Goal: Download file/media

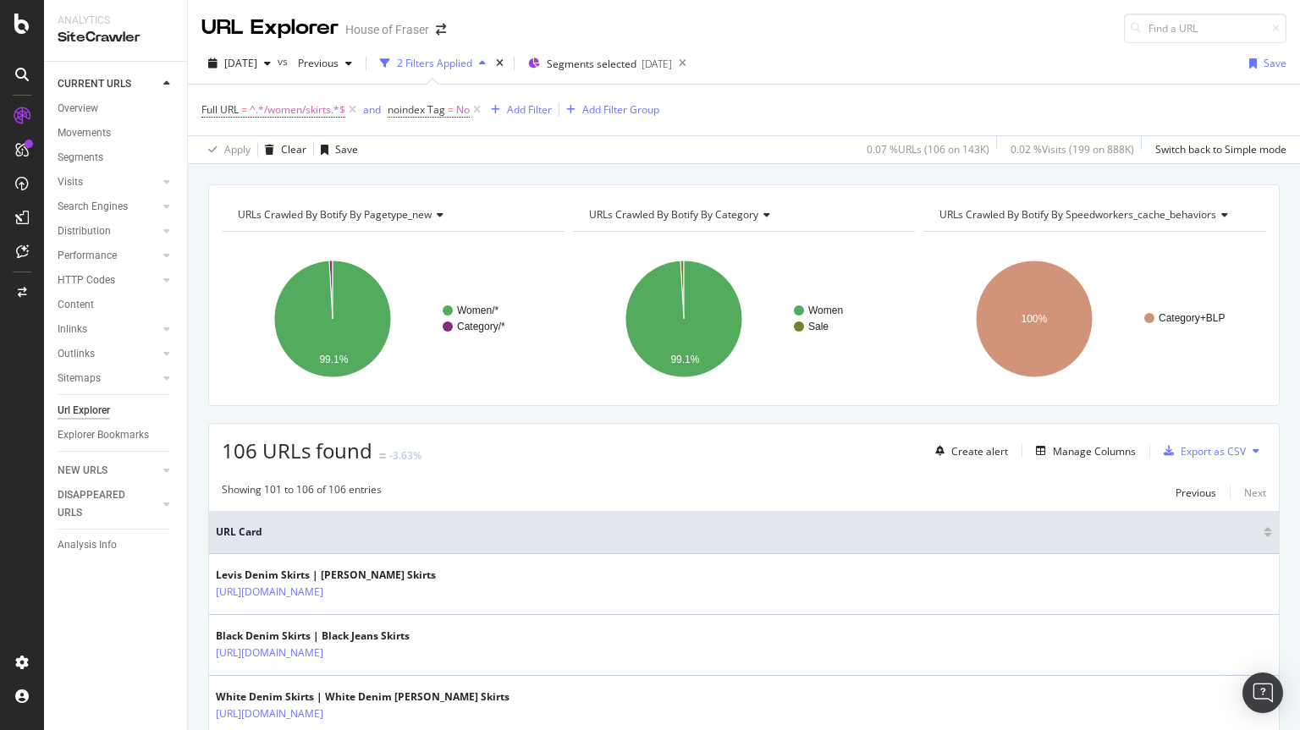
scroll to position [239, 0]
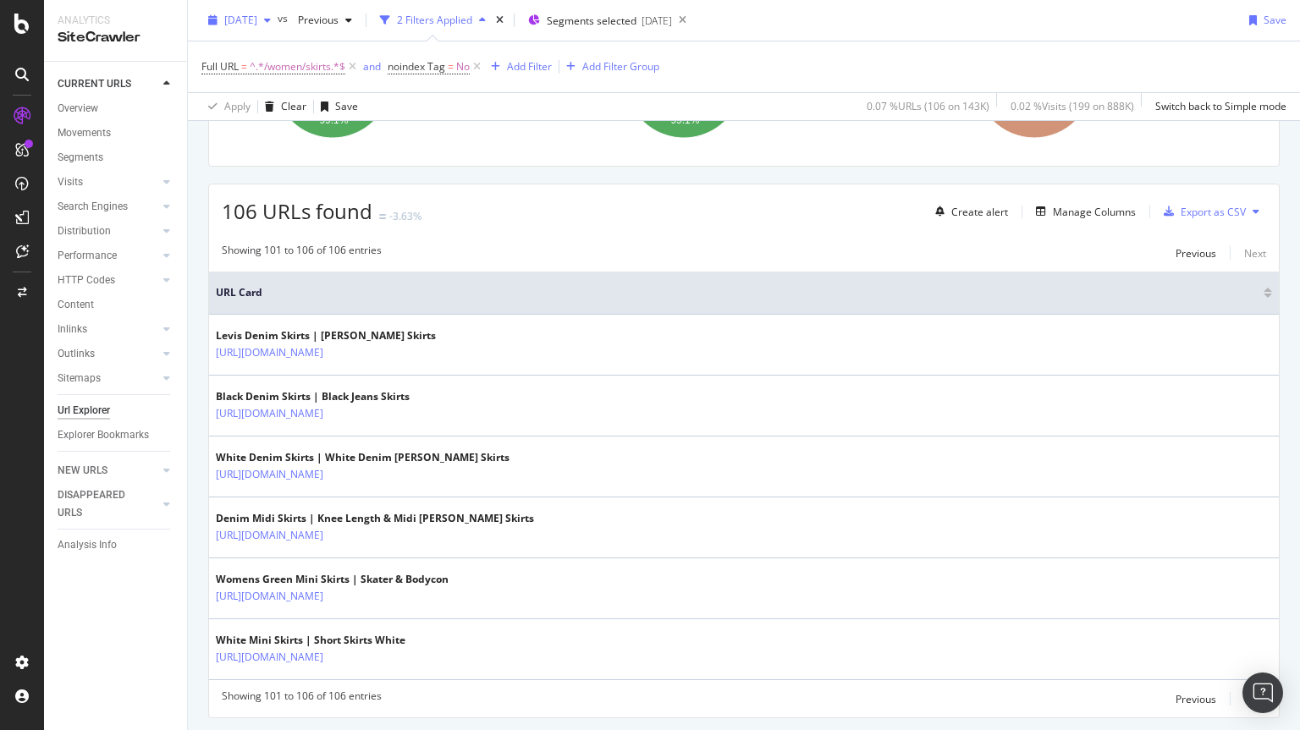
click at [257, 15] on span "[DATE]" at bounding box center [240, 20] width 33 height 14
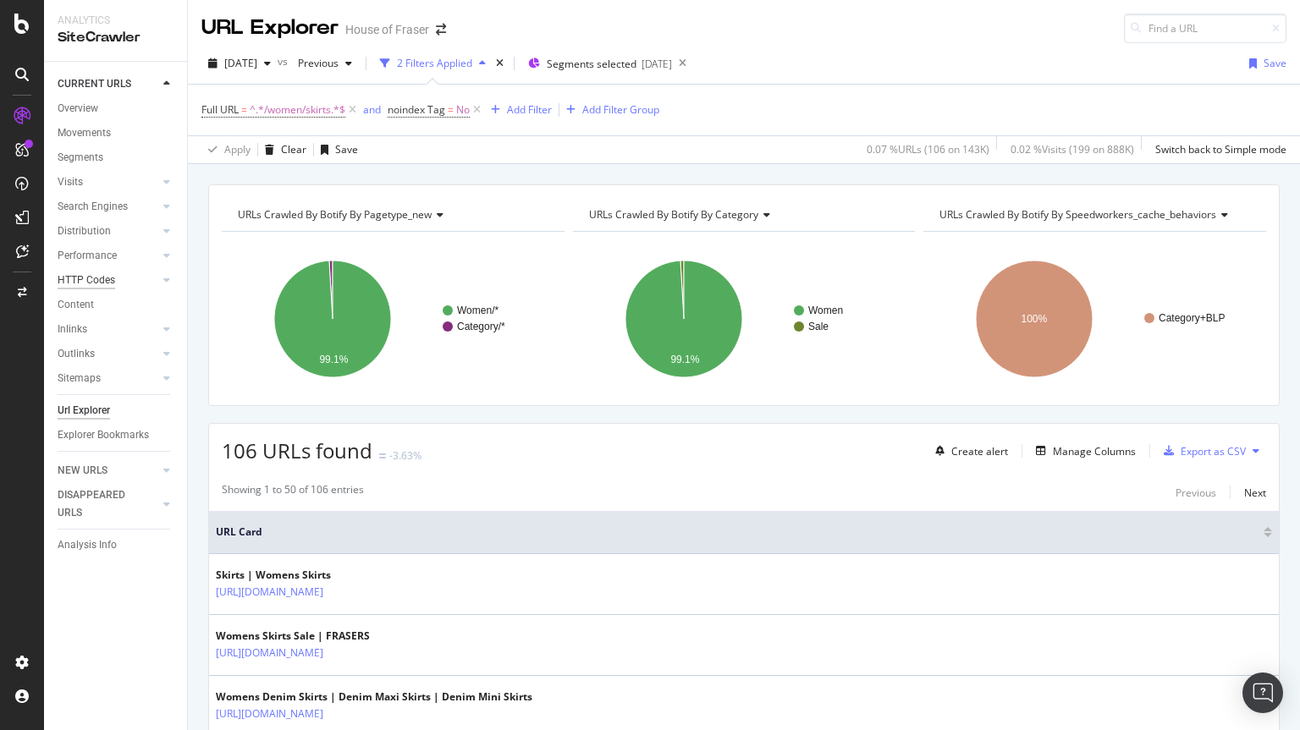
click at [70, 280] on div "HTTP Codes" at bounding box center [87, 281] width 58 height 18
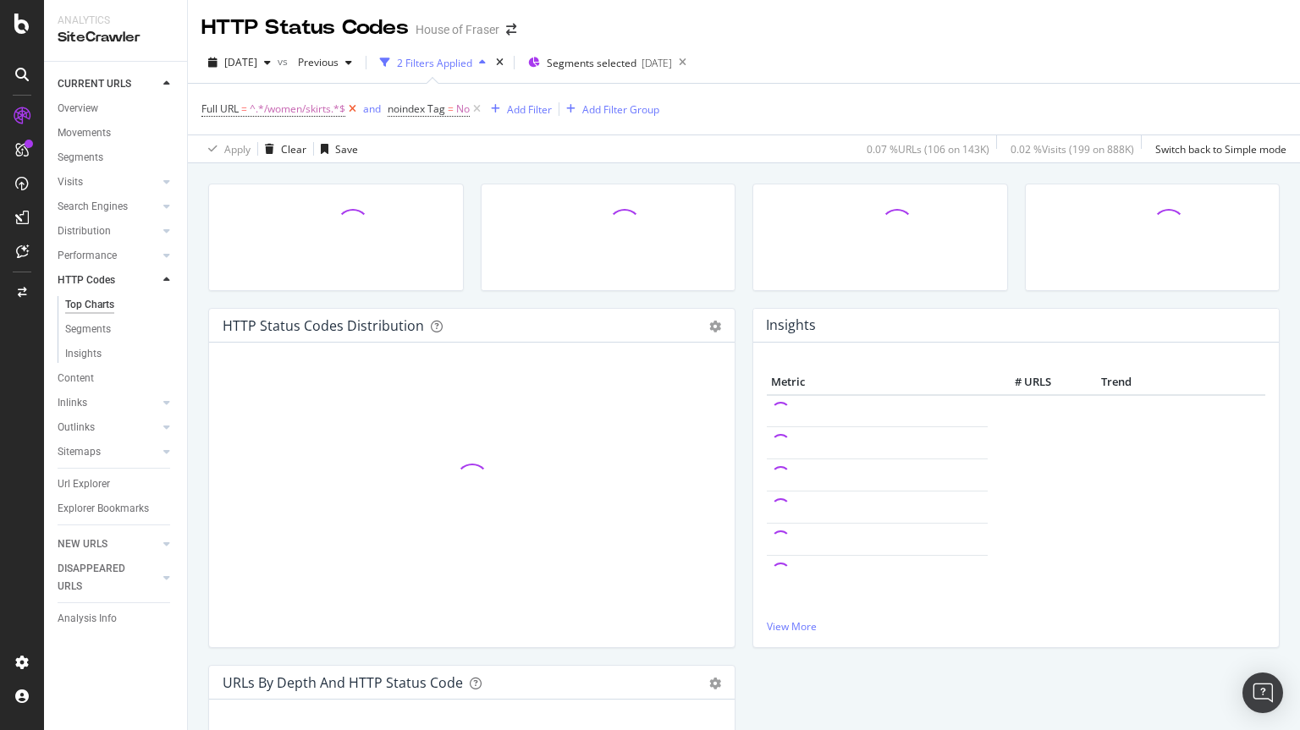
click at [356, 109] on icon at bounding box center [352, 109] width 14 height 17
click at [297, 112] on icon at bounding box center [290, 109] width 14 height 17
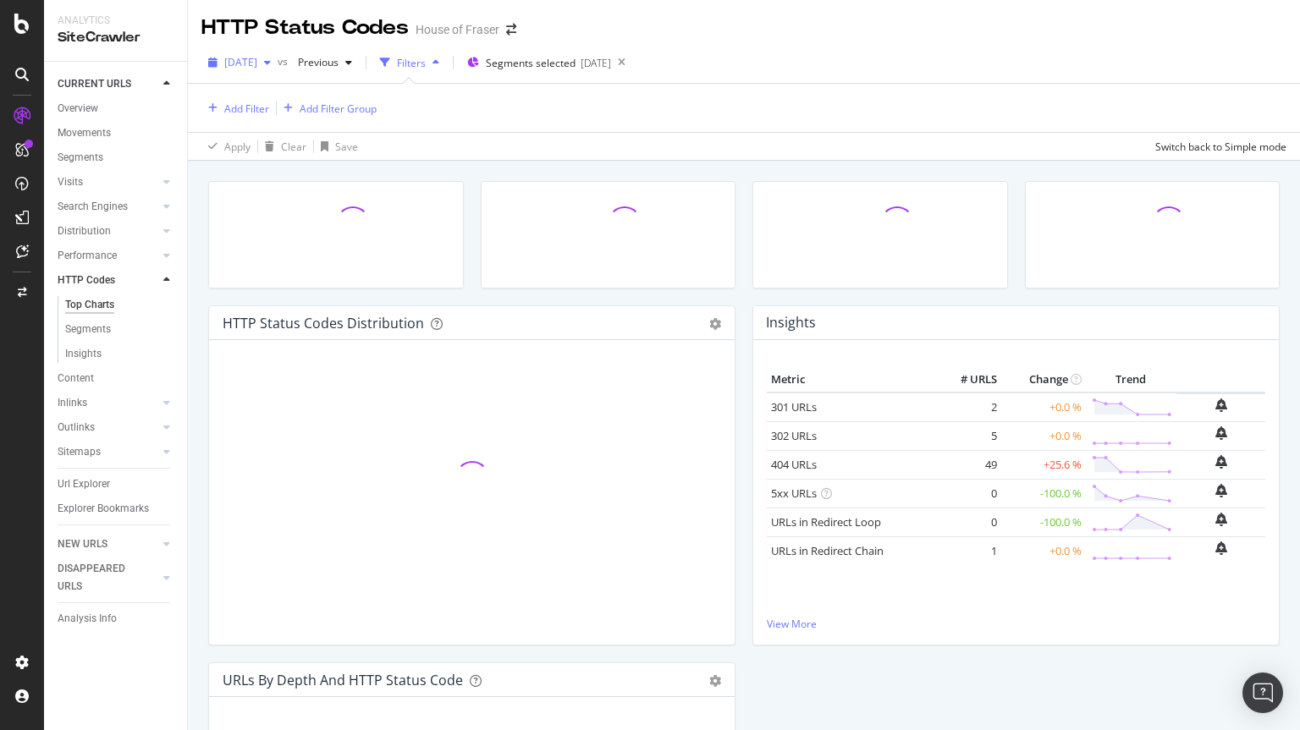
click at [257, 66] on span "[DATE]" at bounding box center [240, 62] width 33 height 14
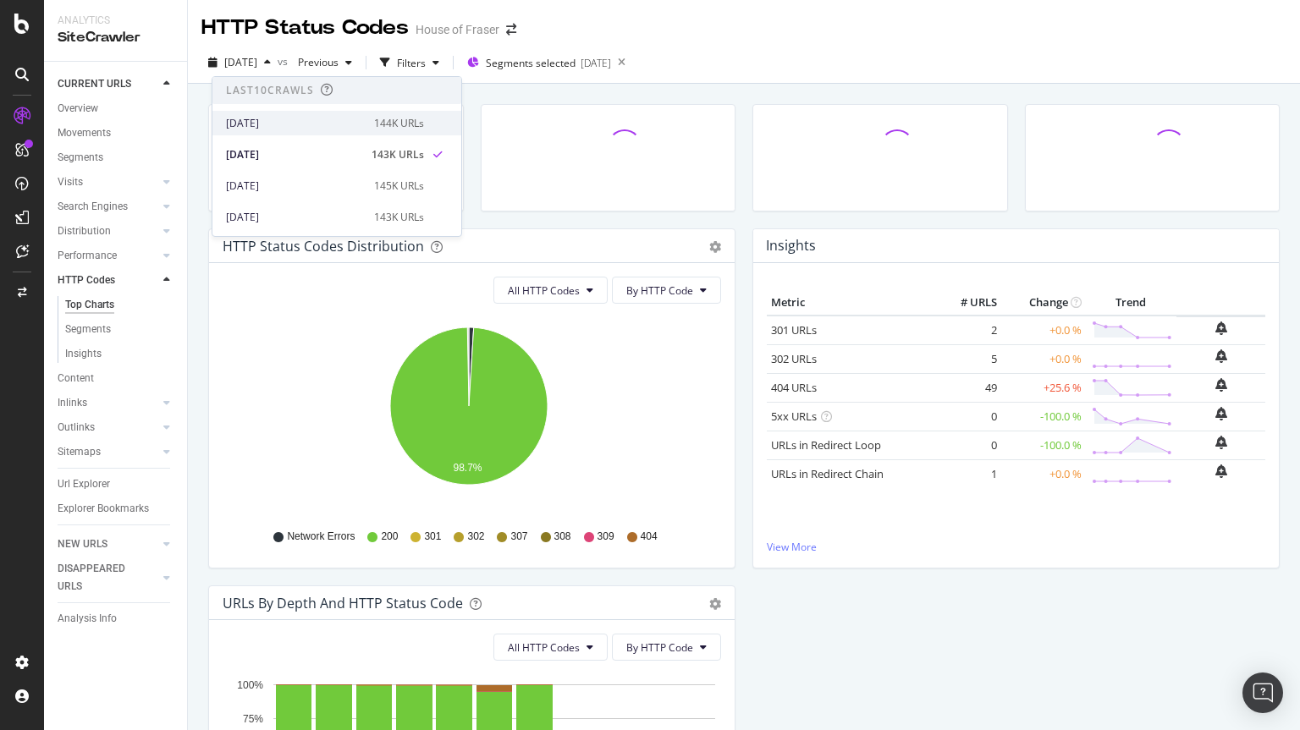
click at [282, 125] on div "2025 Oct. 5th" at bounding box center [295, 123] width 138 height 15
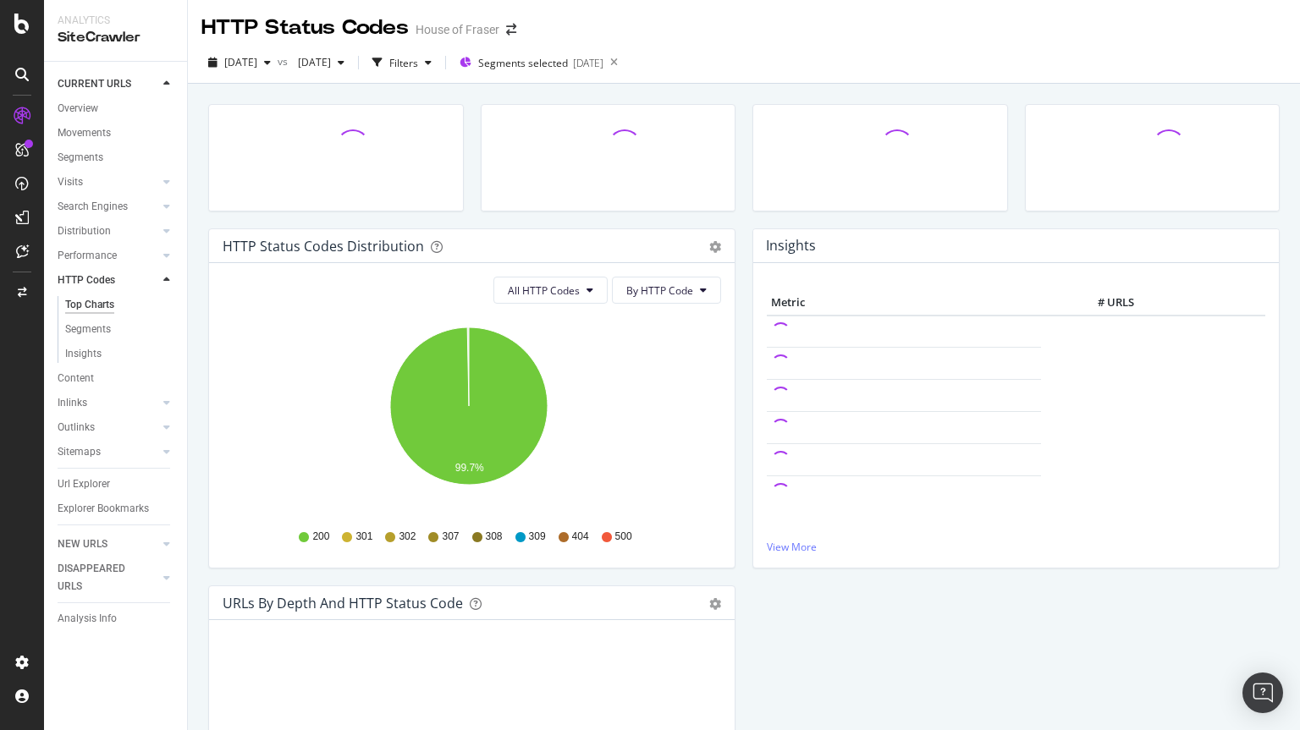
click at [677, 182] on div at bounding box center [608, 146] width 254 height 82
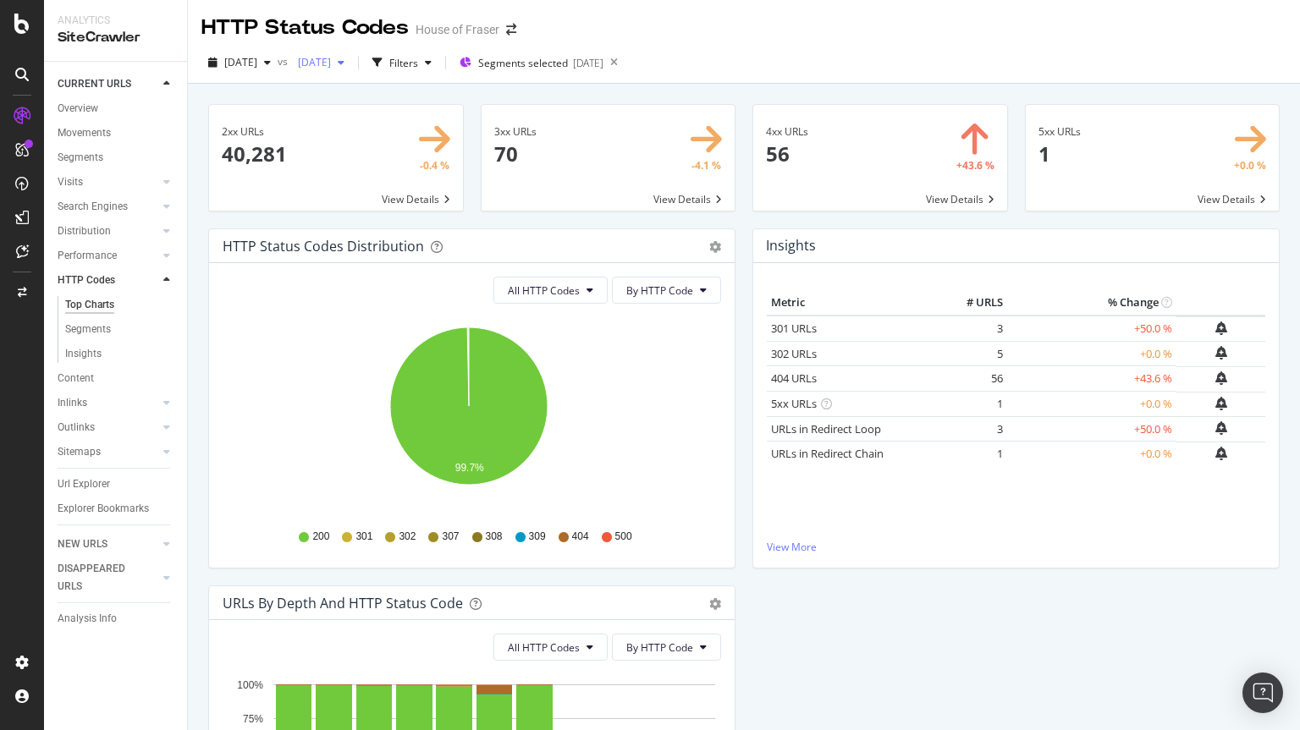
click at [331, 69] on span "[DATE]" at bounding box center [311, 62] width 40 height 14
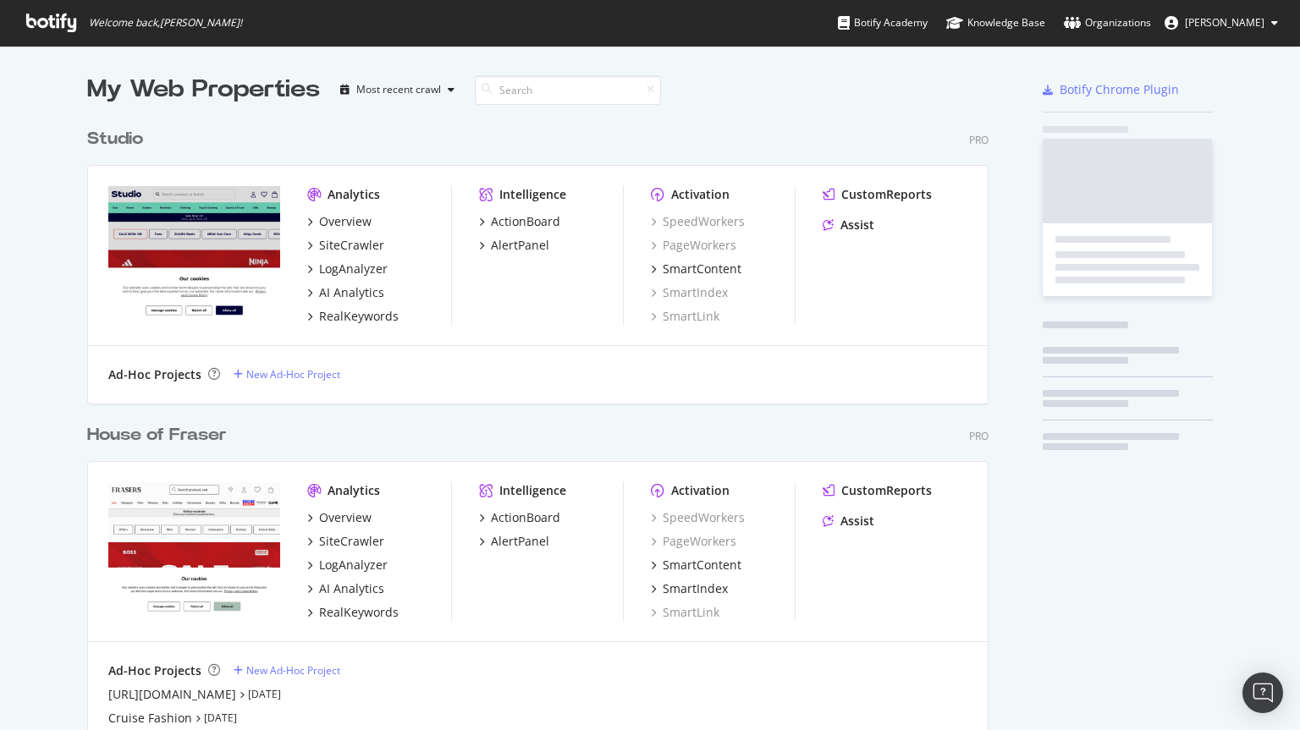
scroll to position [1079, 902]
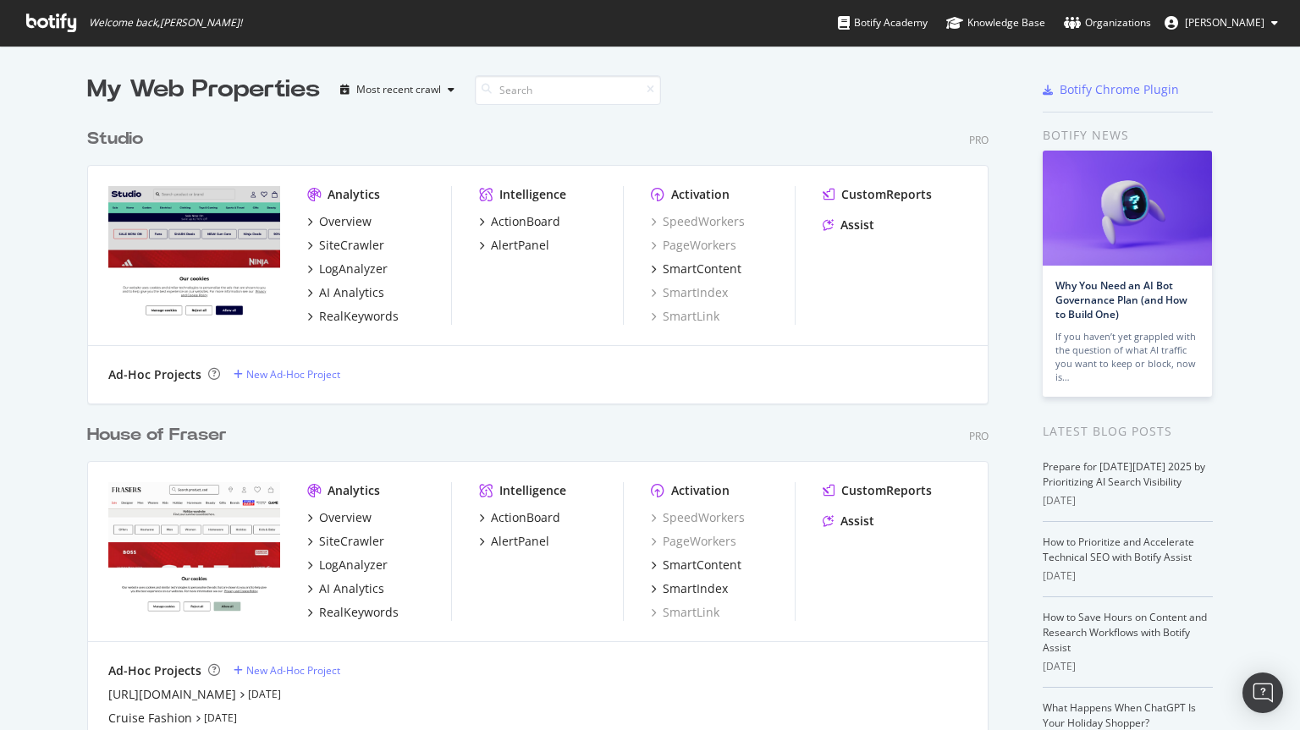
click at [143, 437] on div "House of Fraser" at bounding box center [157, 435] width 140 height 25
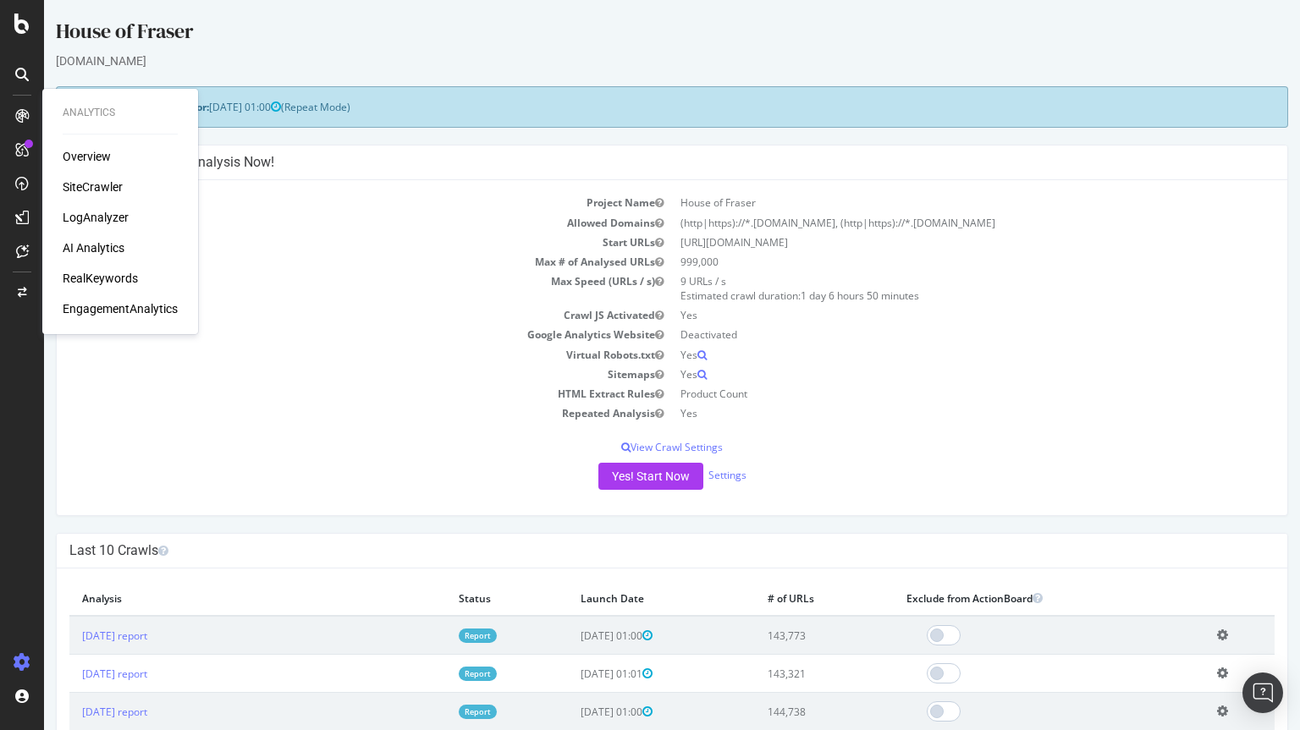
click at [79, 190] on div "SiteCrawler" at bounding box center [93, 187] width 60 height 17
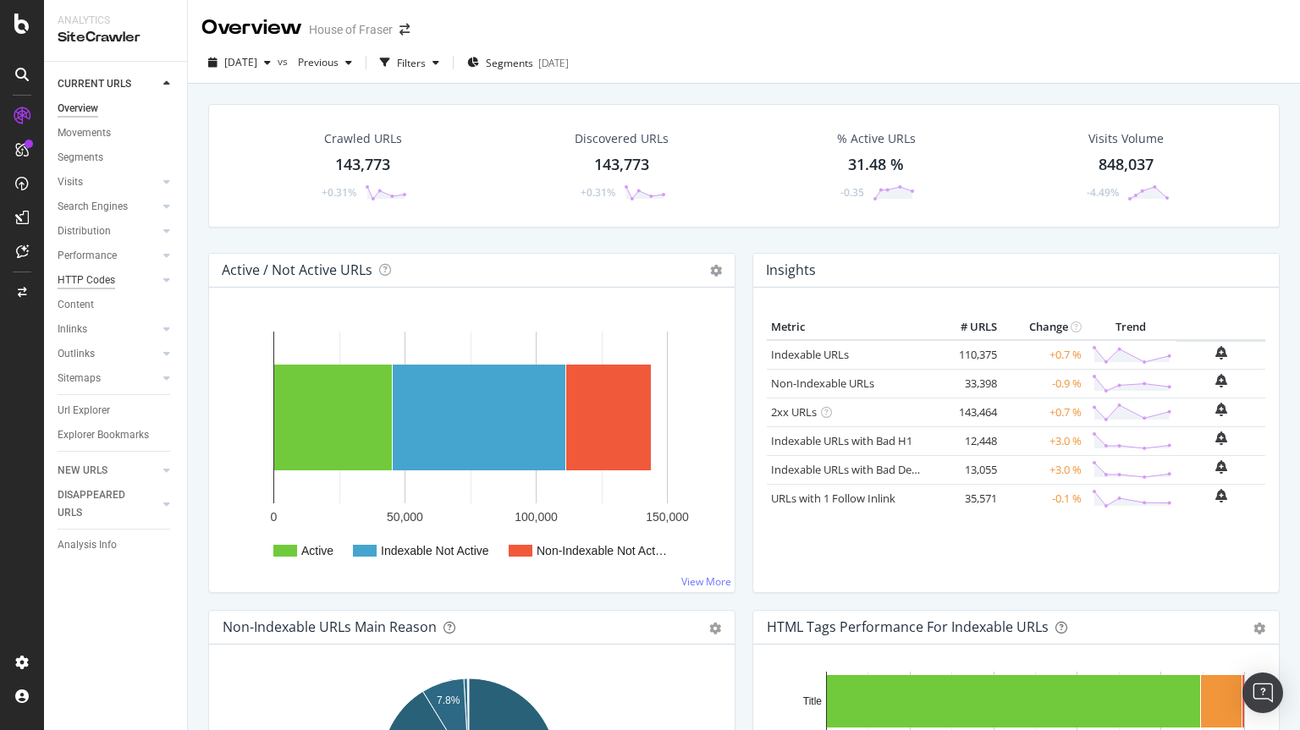
click at [77, 289] on div "HTTP Codes" at bounding box center [87, 281] width 58 height 18
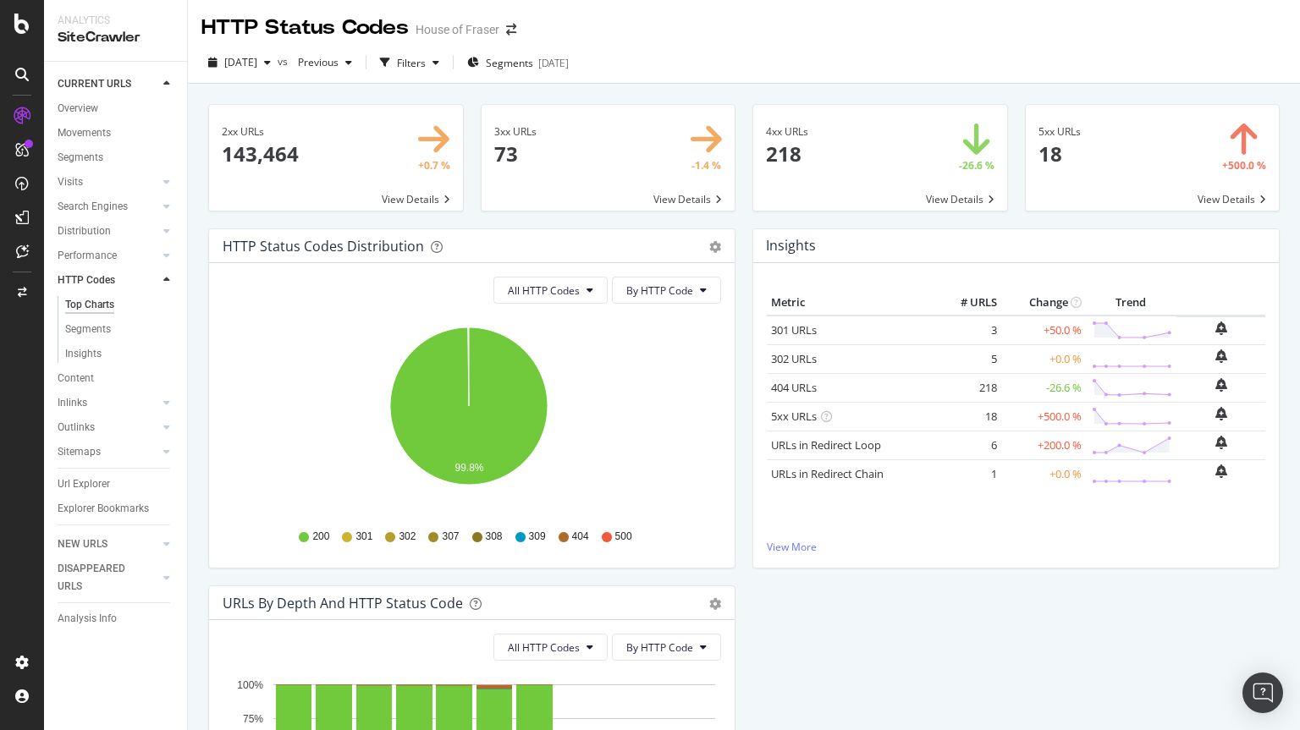
click at [921, 195] on span at bounding box center [880, 158] width 254 height 106
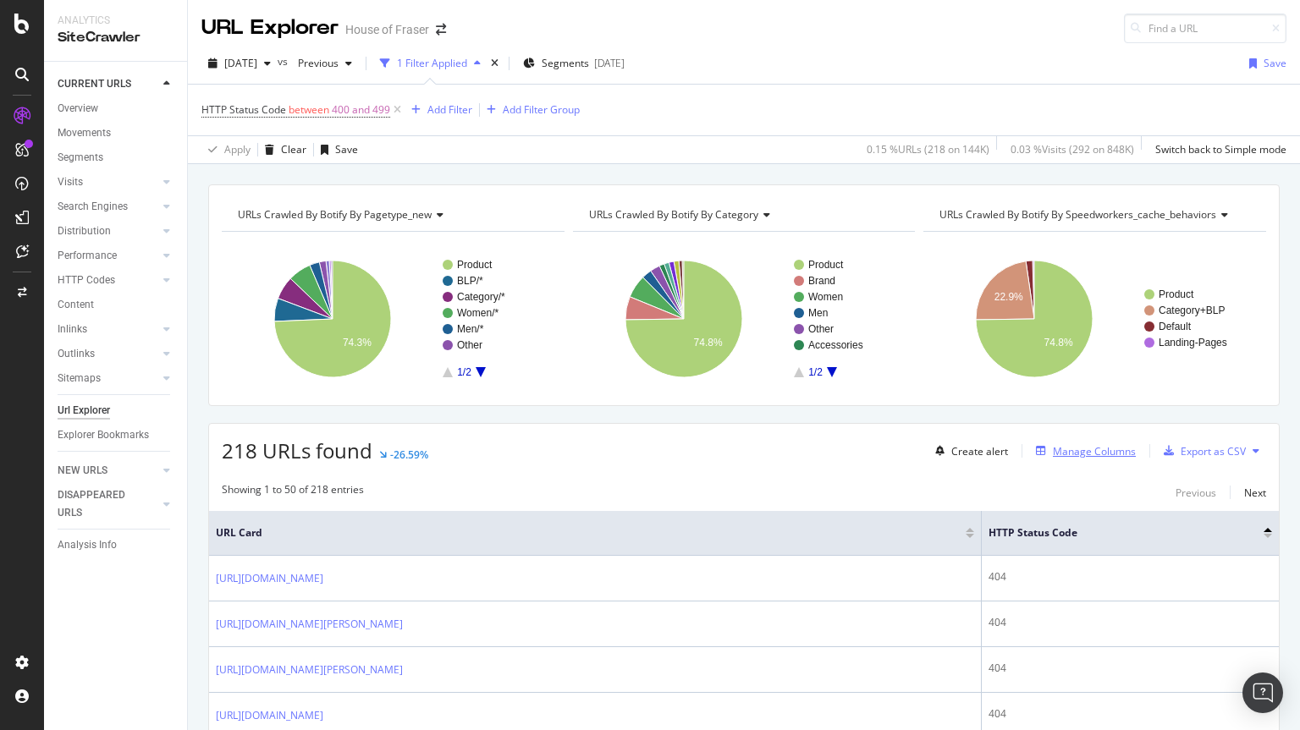
click at [1053, 453] on div "Manage Columns" at bounding box center [1093, 451] width 83 height 14
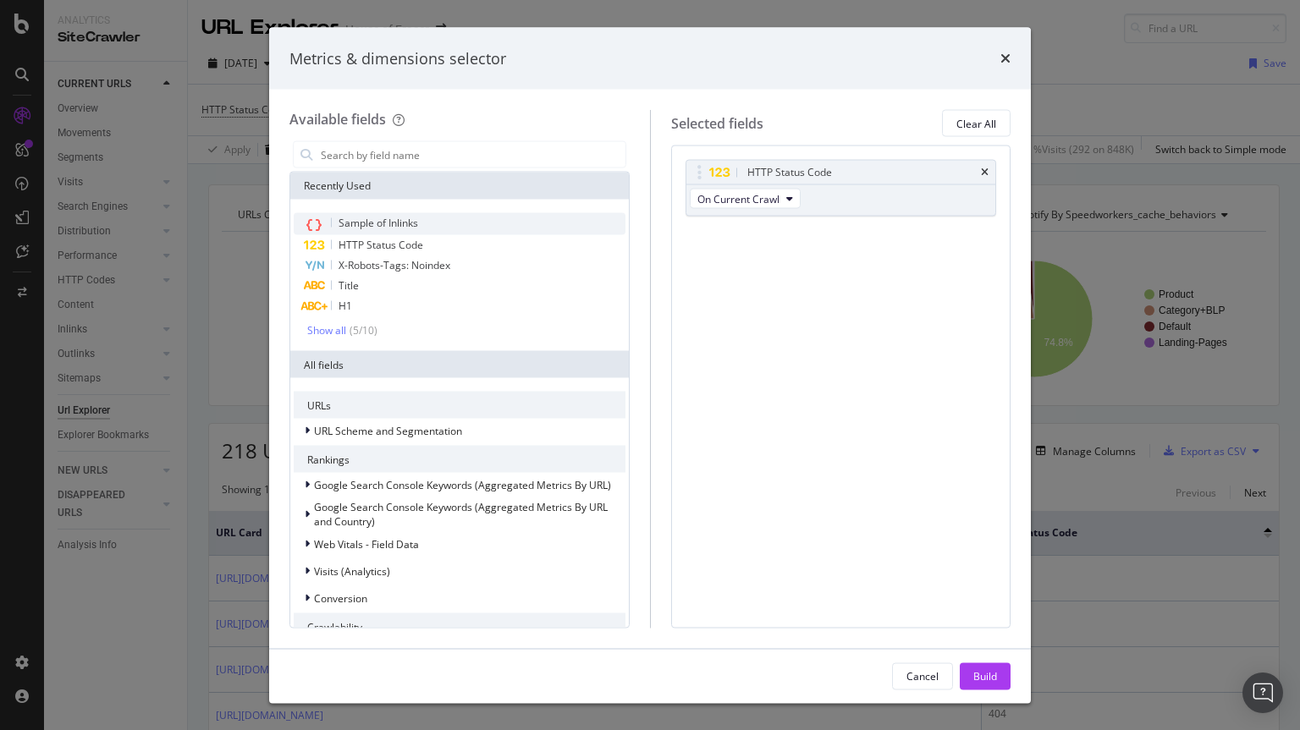
click at [398, 231] on div "Sample of Inlinks" at bounding box center [460, 224] width 332 height 22
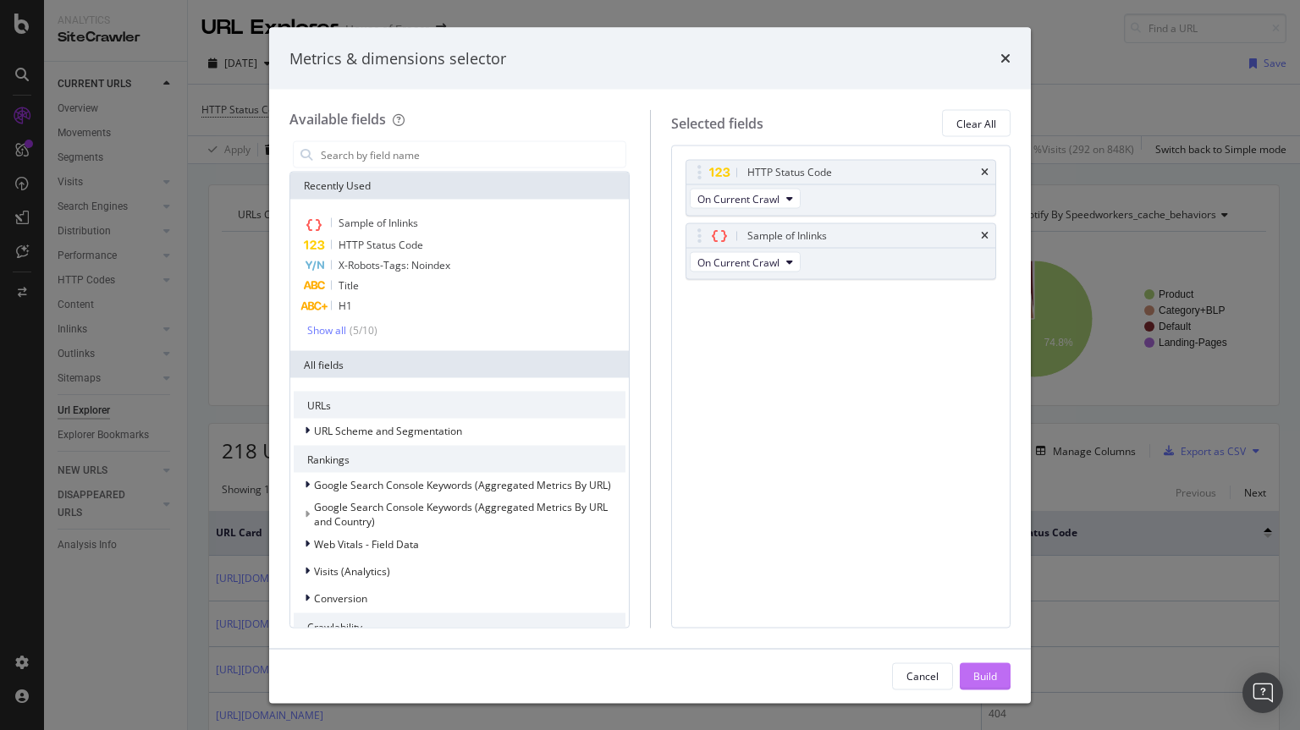
click at [970, 686] on button "Build" at bounding box center [984, 675] width 51 height 27
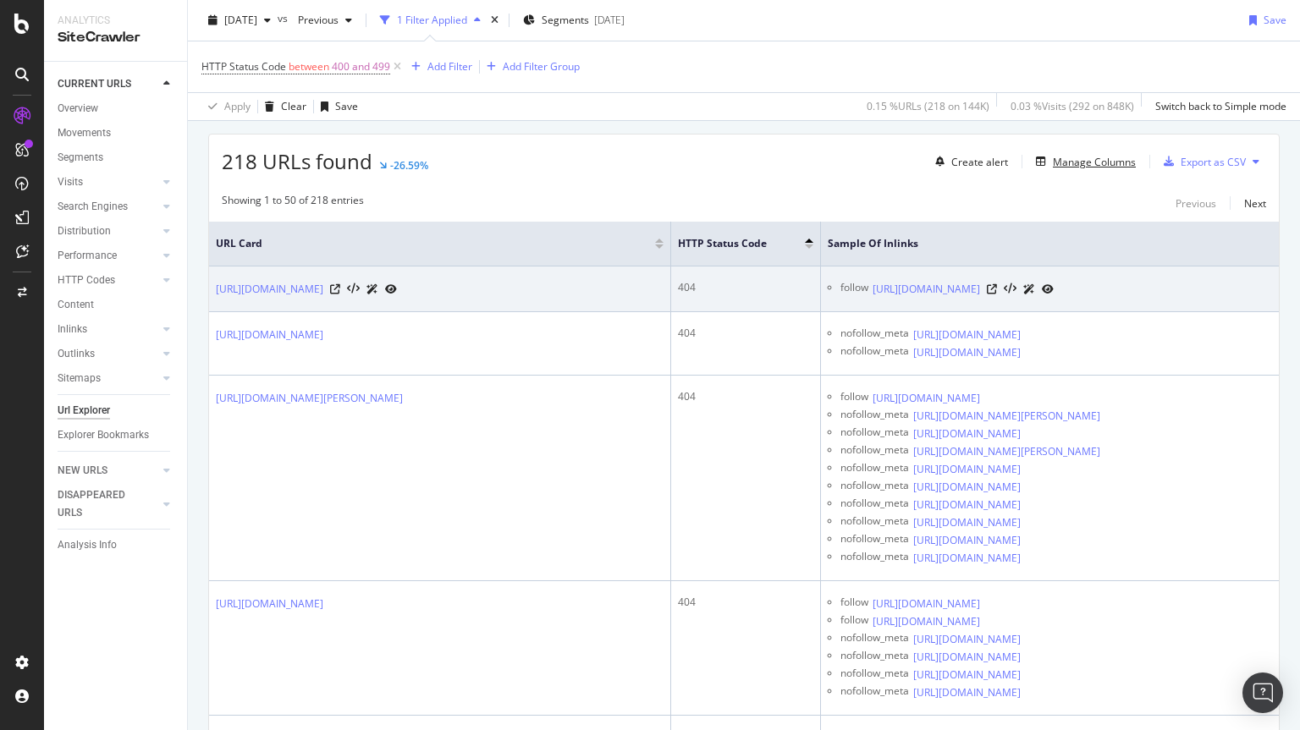
scroll to position [112, 0]
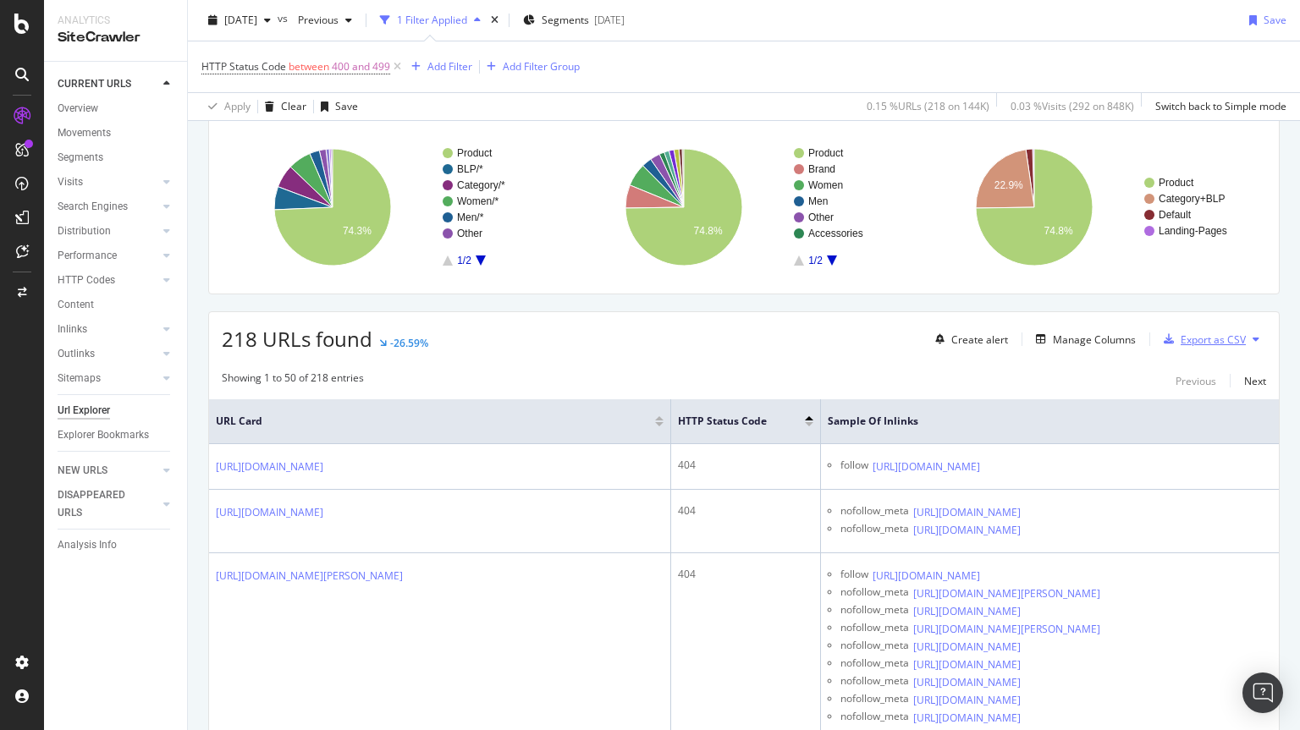
click at [1180, 343] on div "Export as CSV" at bounding box center [1212, 339] width 65 height 14
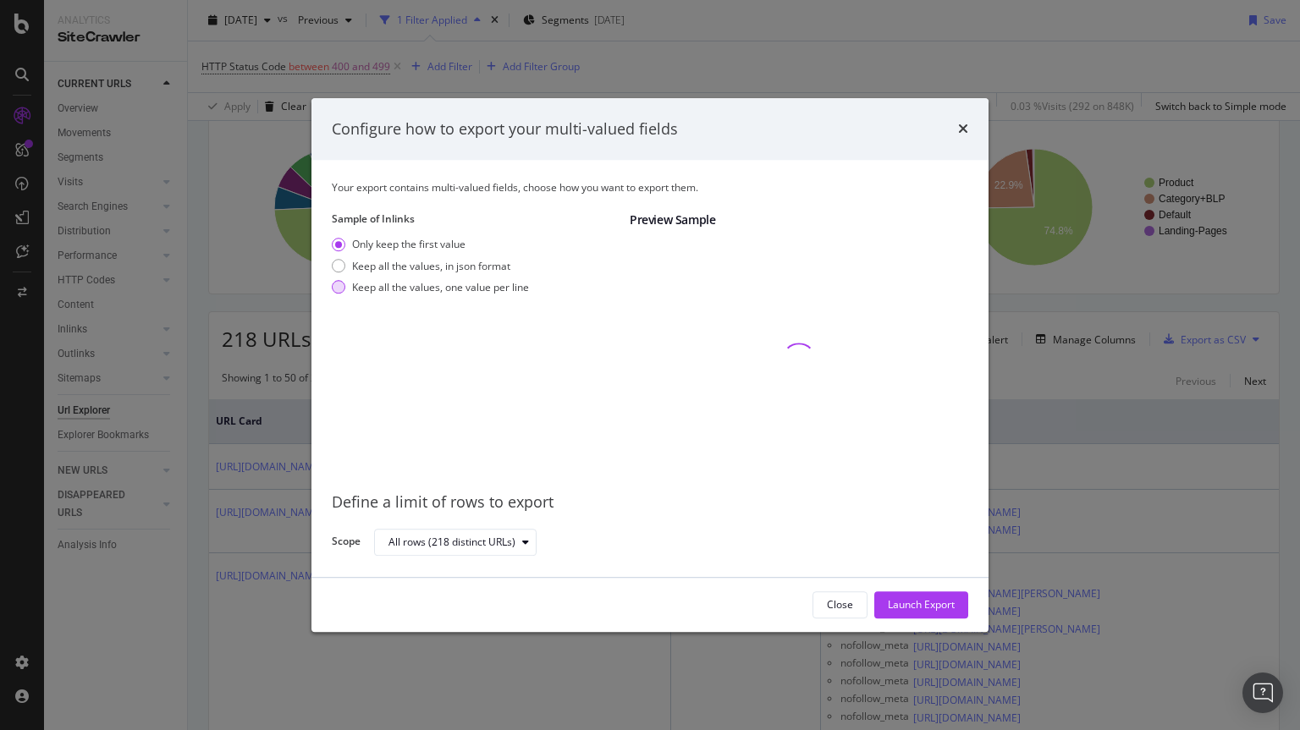
click at [338, 283] on div "modal" at bounding box center [339, 288] width 14 height 14
click at [901, 610] on div "Launch Export" at bounding box center [921, 605] width 67 height 14
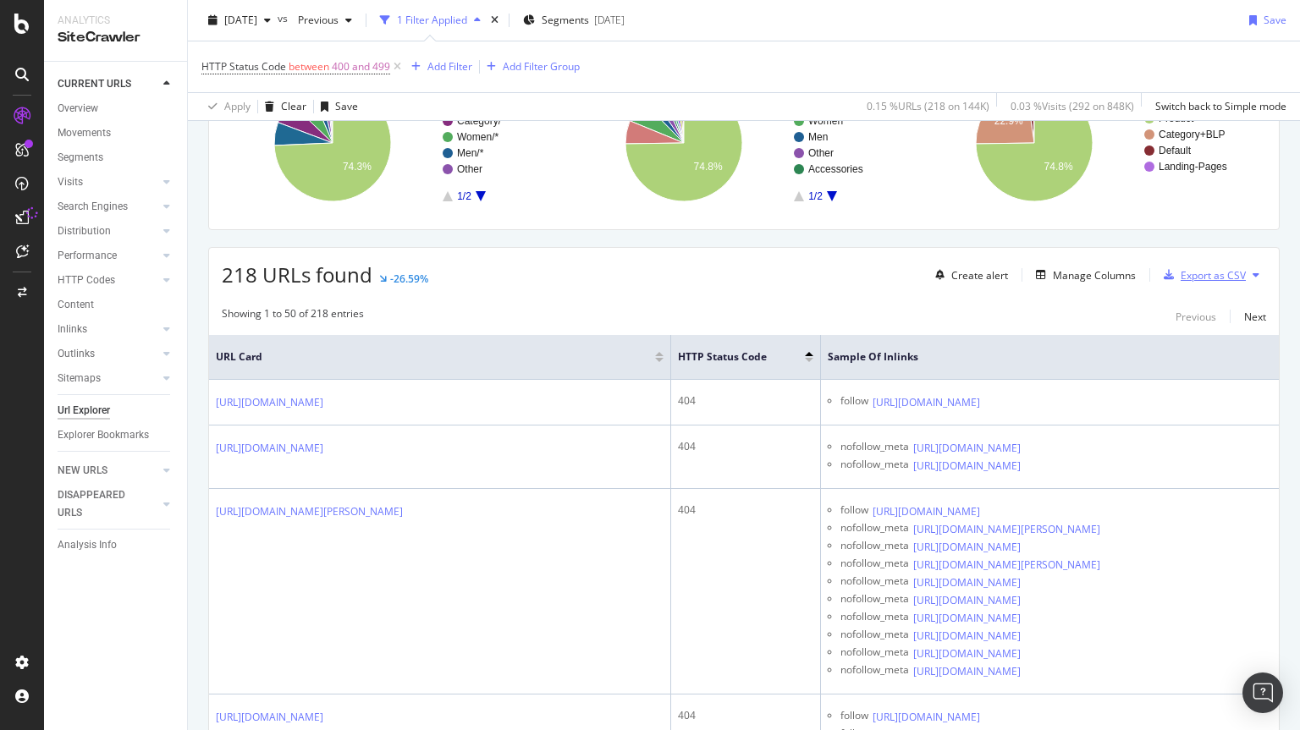
scroll to position [0, 0]
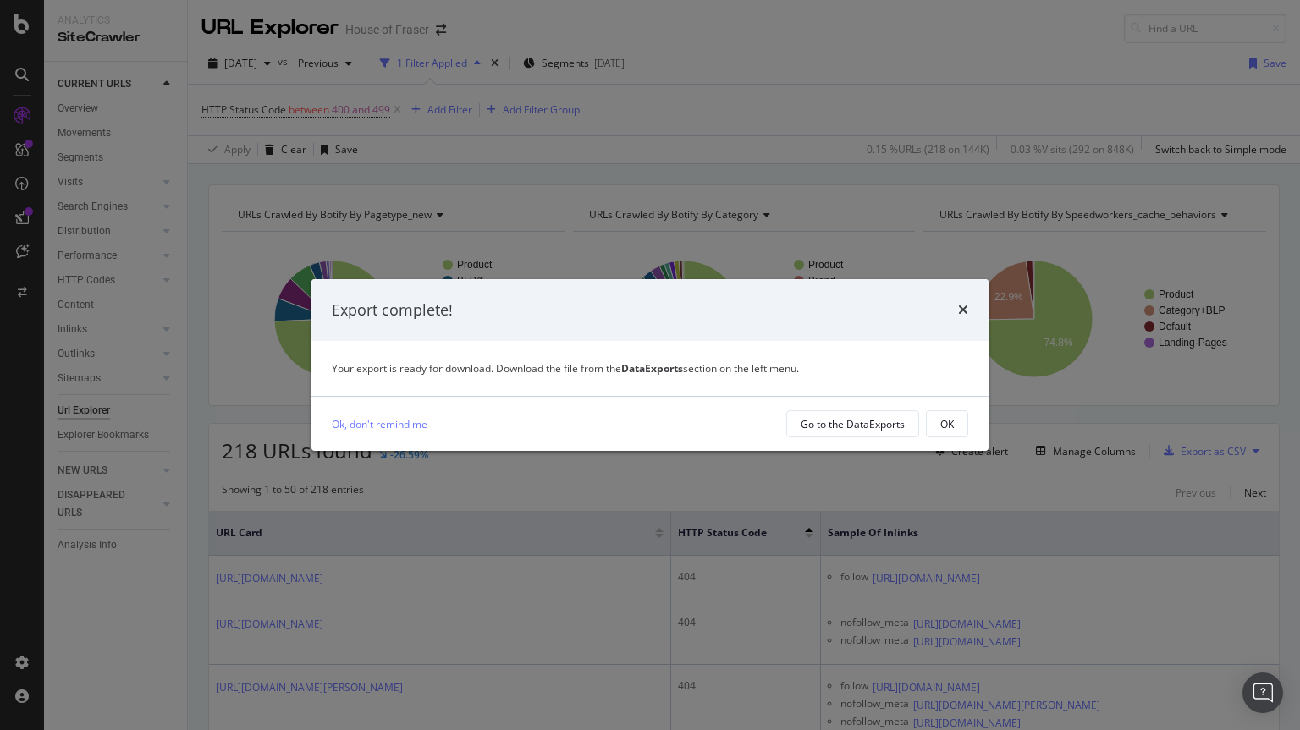
click at [1, 698] on div "Export complete! Your export is ready for download. Download the file from the …" at bounding box center [650, 365] width 1300 height 730
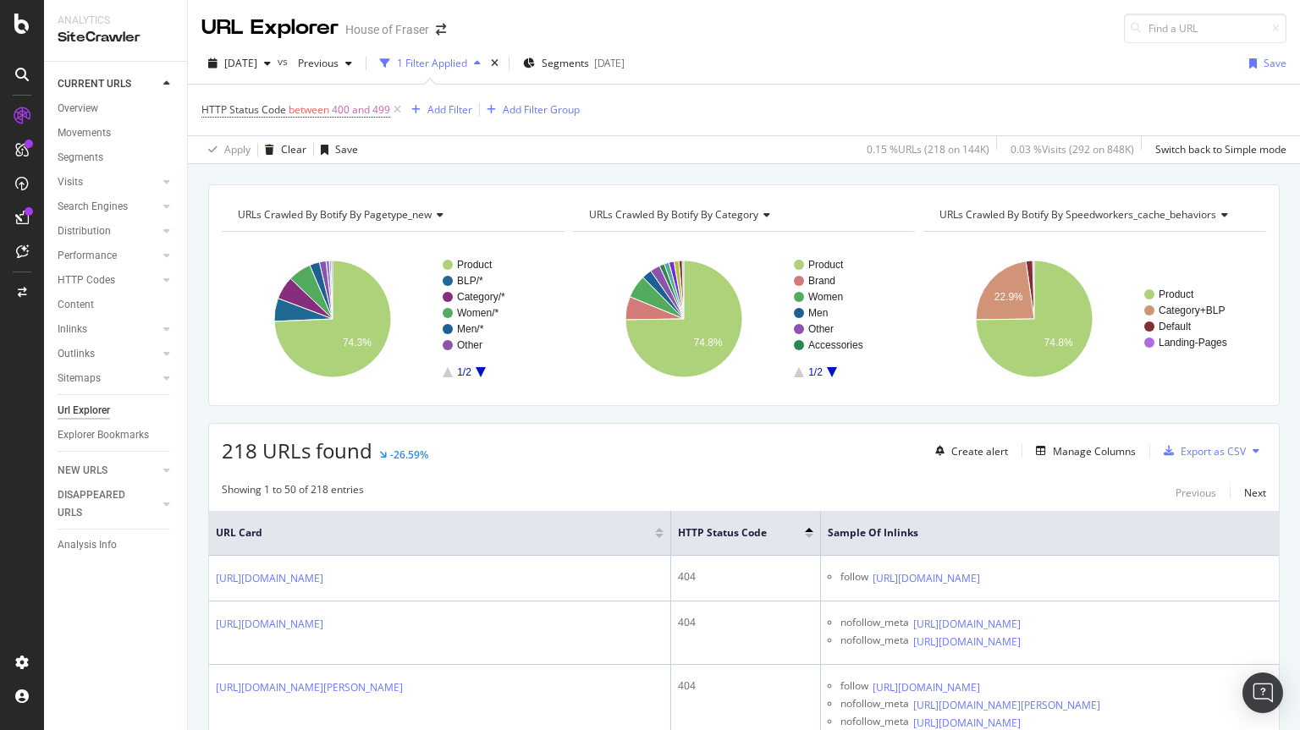
click at [856, 458] on div "218 URLs found -26.59% Create alert Manage Columns Export as CSV" at bounding box center [743, 444] width 1069 height 41
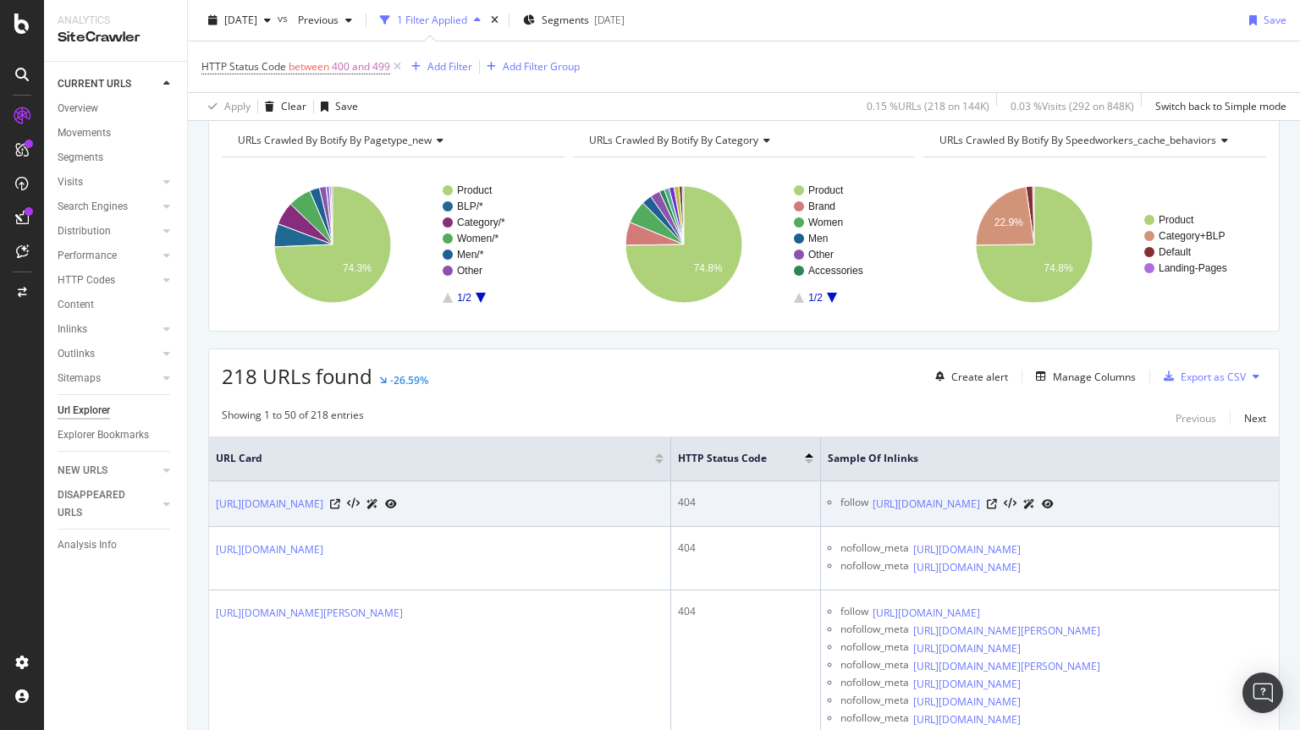
scroll to position [76, 0]
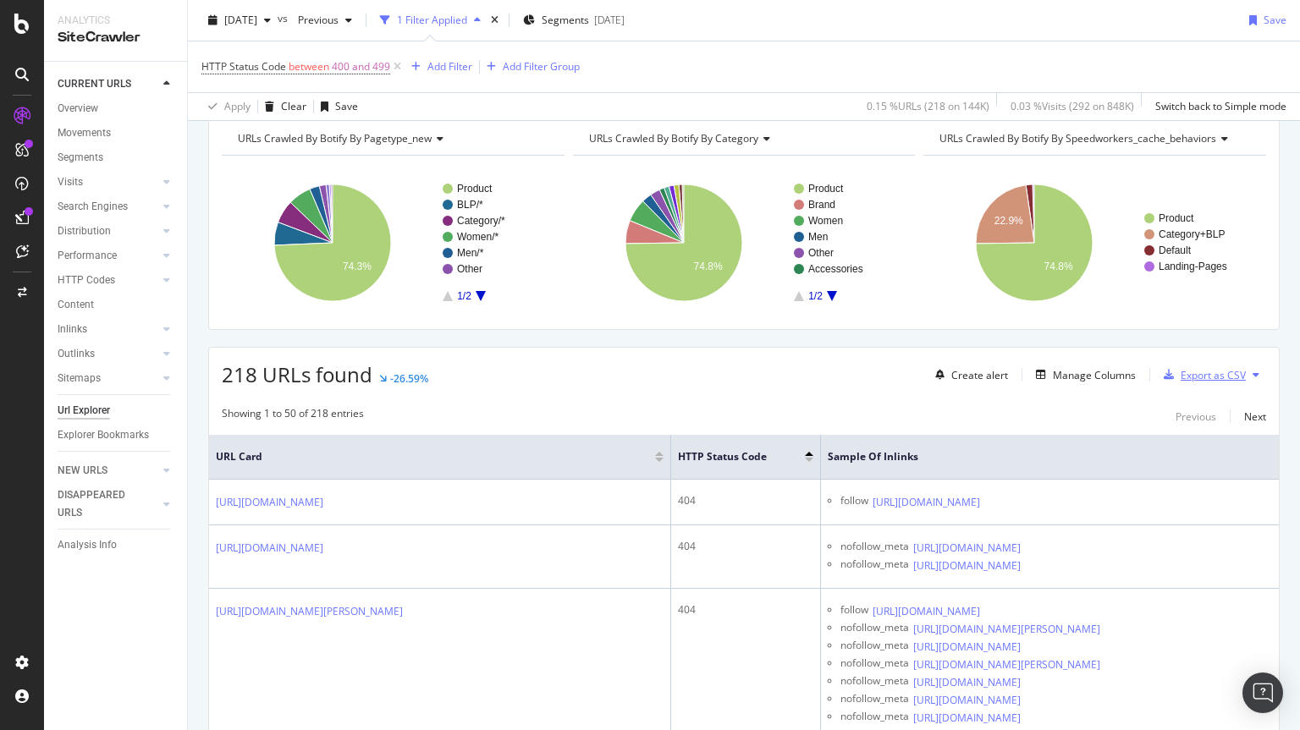
click at [1211, 382] on div "Export as CSV" at bounding box center [1201, 374] width 89 height 25
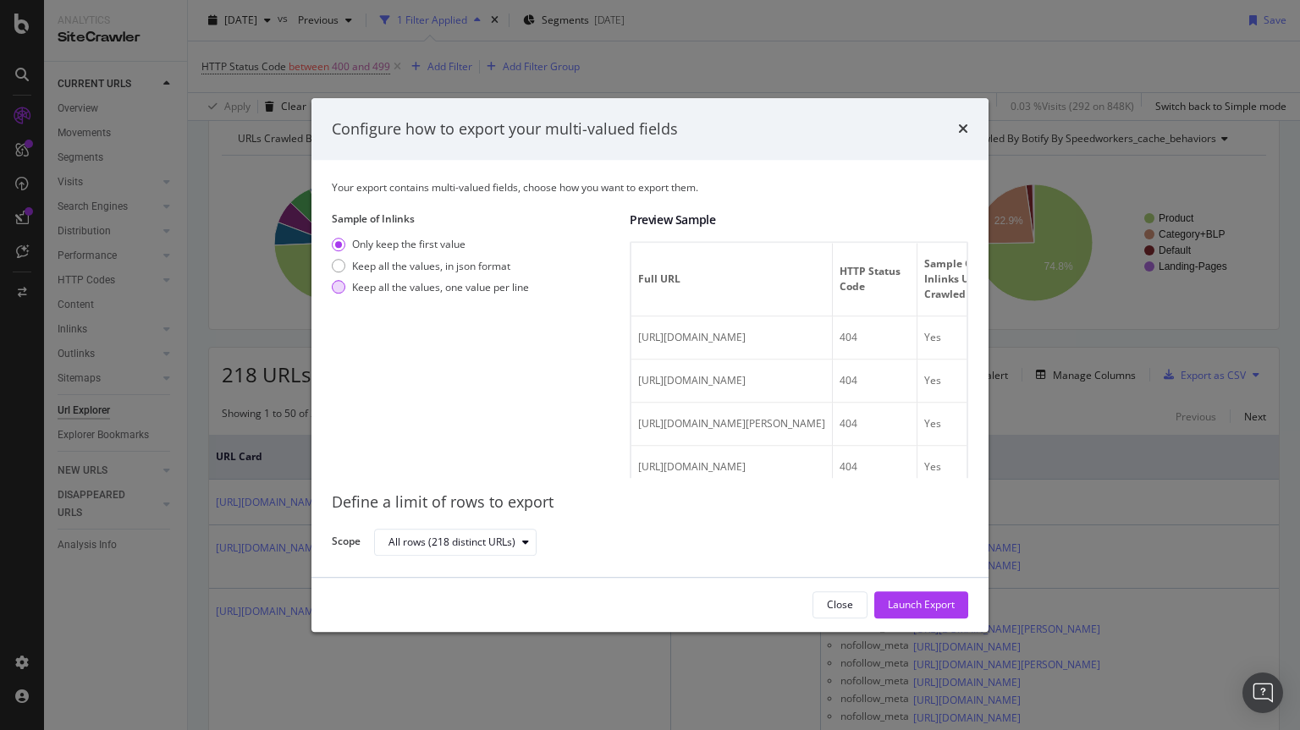
click at [342, 289] on div "modal" at bounding box center [339, 288] width 14 height 14
click at [895, 608] on div "Launch Export" at bounding box center [921, 605] width 67 height 14
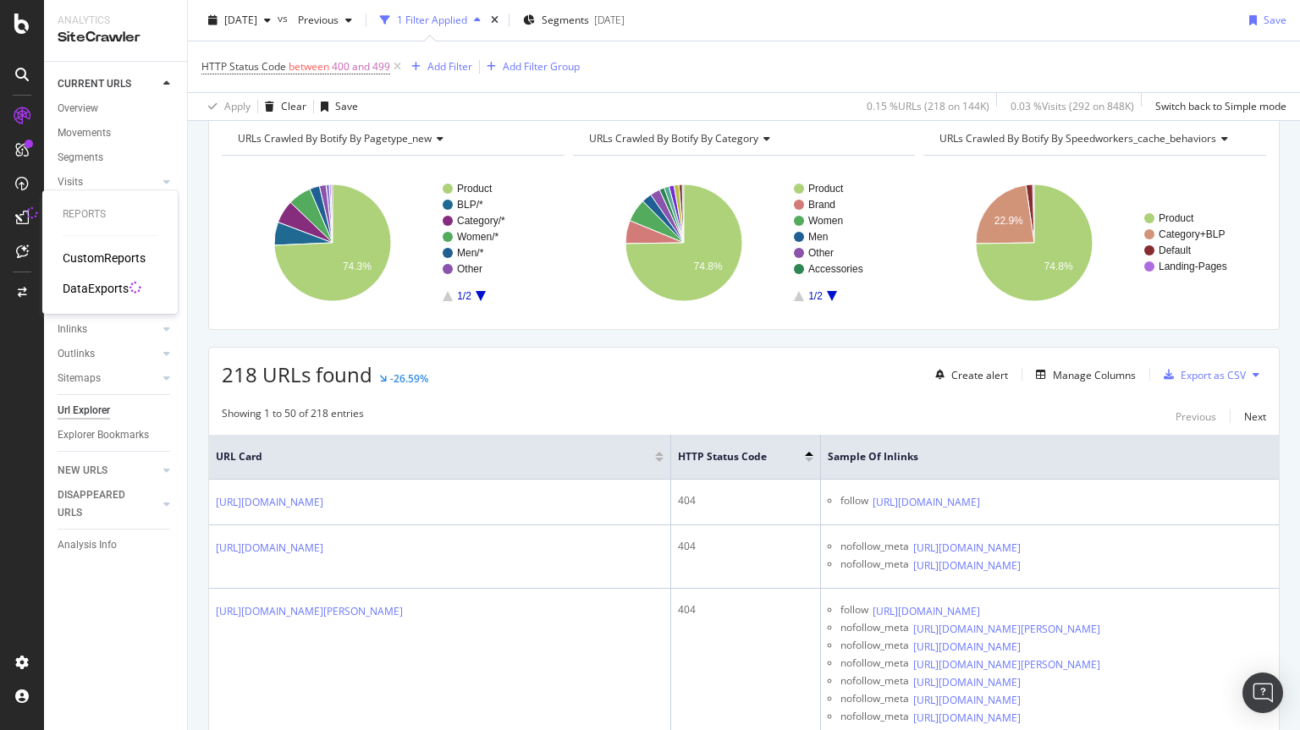
click at [87, 292] on div "DataExports" at bounding box center [96, 288] width 66 height 17
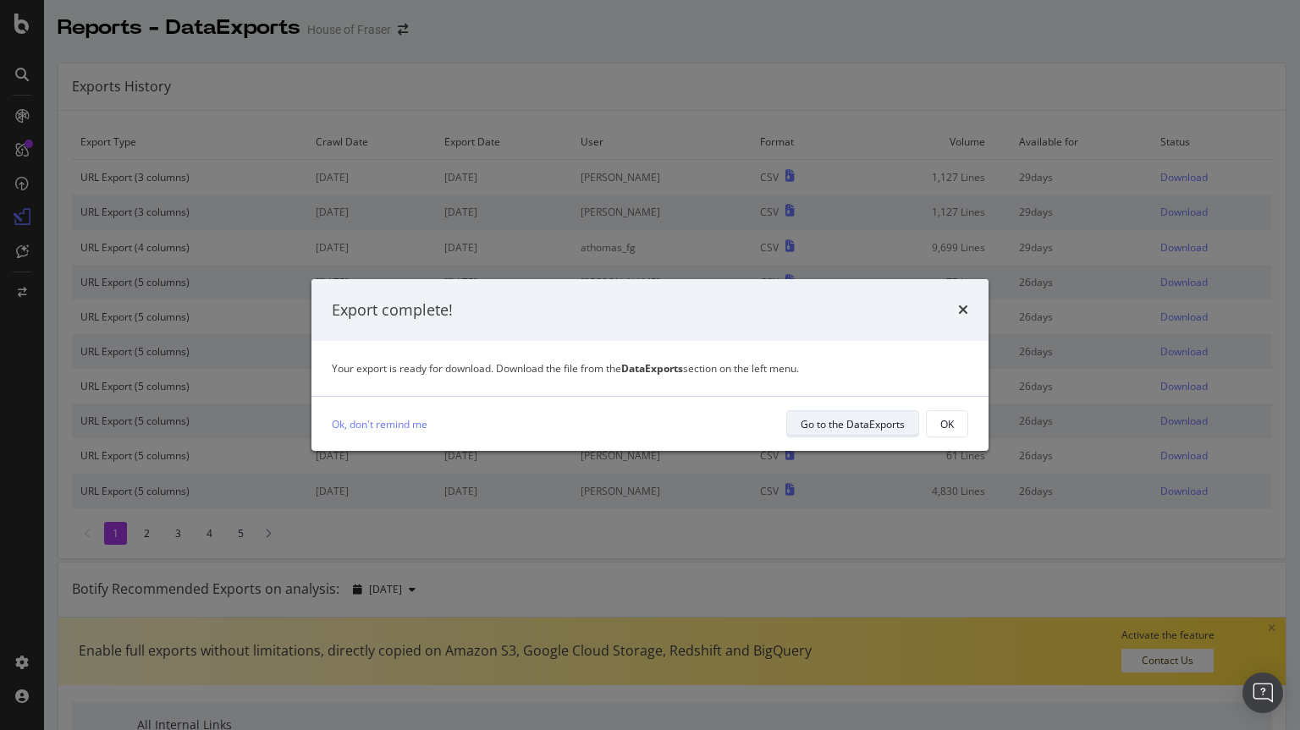
click at [855, 431] on div "Go to the DataExports" at bounding box center [852, 424] width 104 height 14
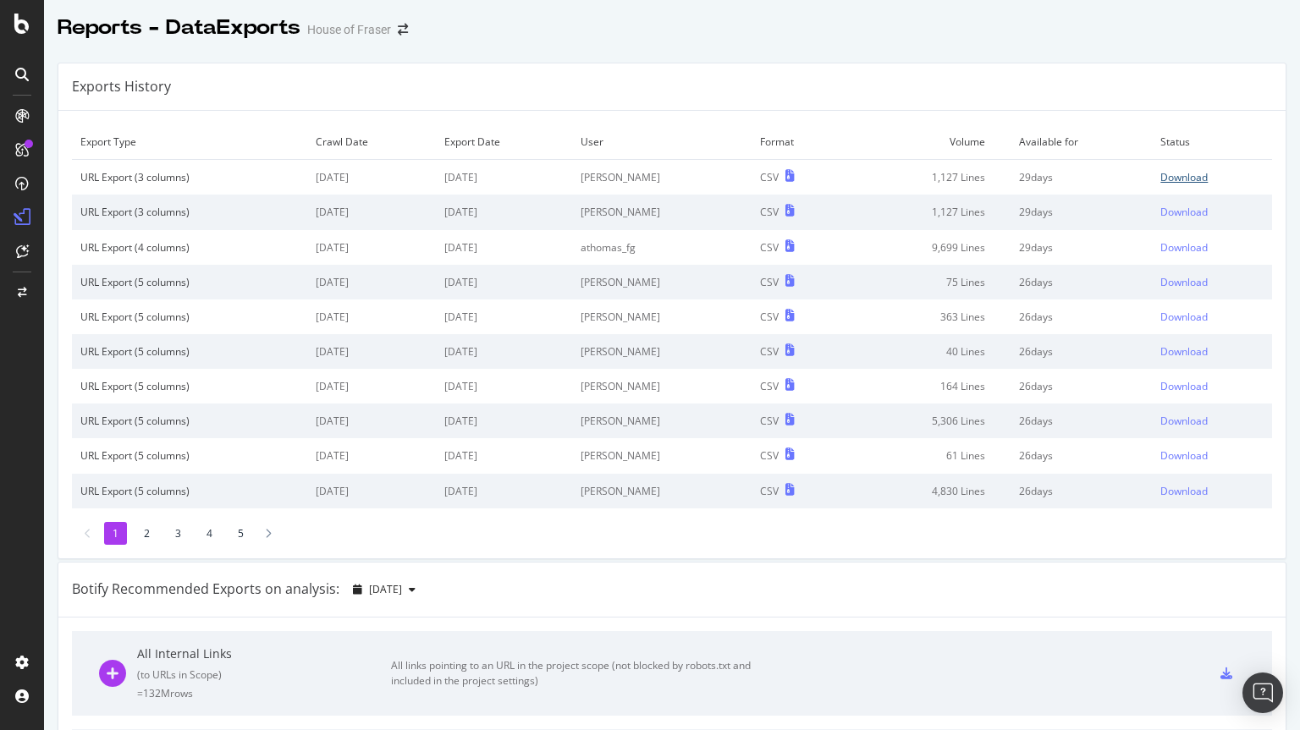
click at [1162, 177] on div "Download" at bounding box center [1183, 177] width 47 height 14
